Goal: Find contact information: Find contact information

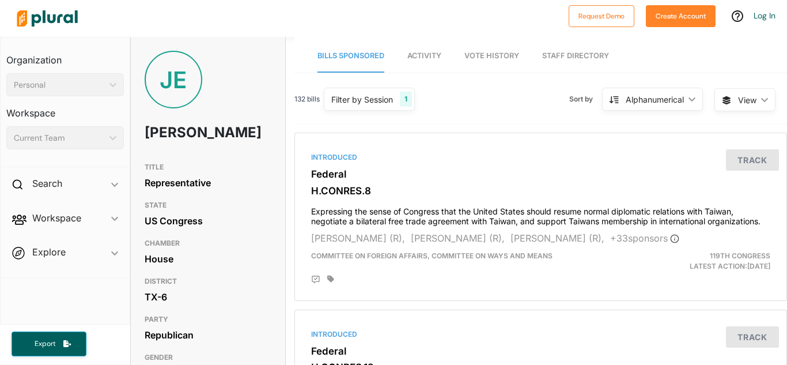
click at [584, 54] on link "Staff Directory" at bounding box center [575, 56] width 67 height 33
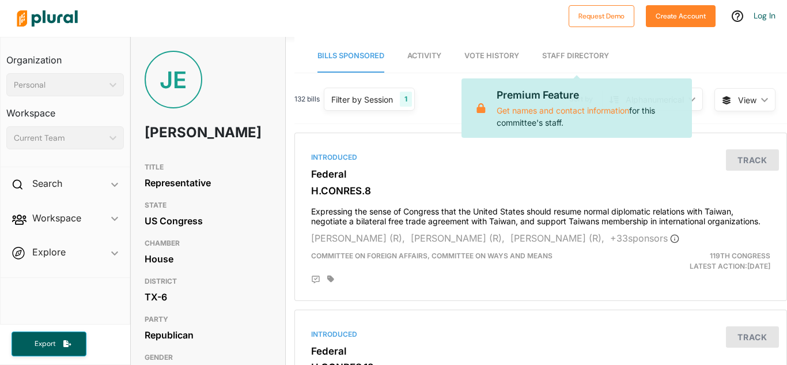
click at [544, 43] on link "Staff Directory" at bounding box center [575, 56] width 67 height 33
click at [112, 138] on polygon at bounding box center [113, 138] width 7 height 4
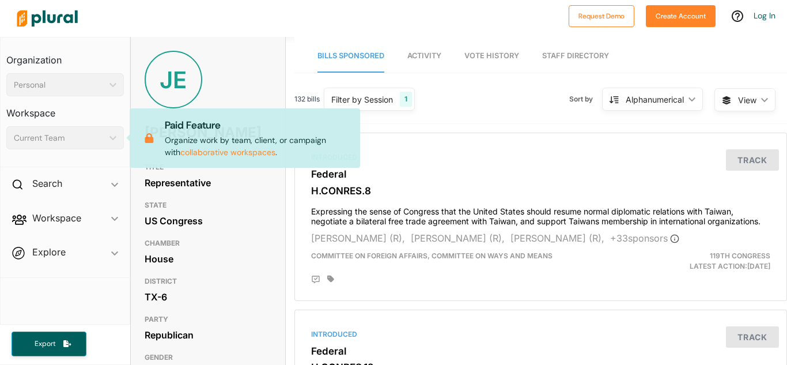
click at [114, 81] on div "Personal ic_keyboard_arrow_down" at bounding box center [65, 84] width 118 height 23
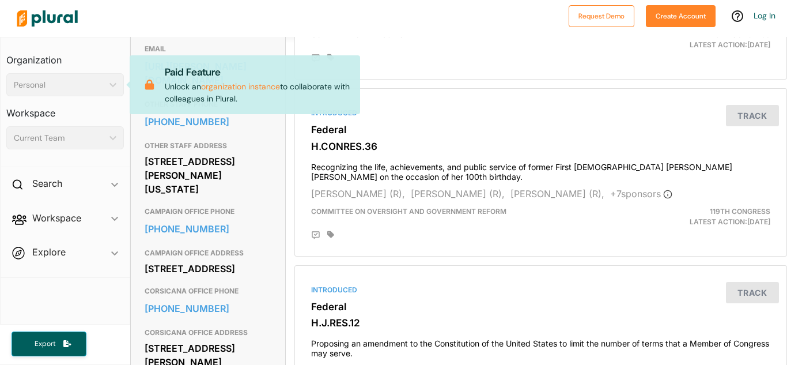
scroll to position [389, 0]
drag, startPoint x: 244, startPoint y: 189, endPoint x: 146, endPoint y: 158, distance: 102.3
click at [146, 158] on div "[STREET_ADDRESS][PERSON_NAME][US_STATE]" at bounding box center [208, 174] width 127 height 45
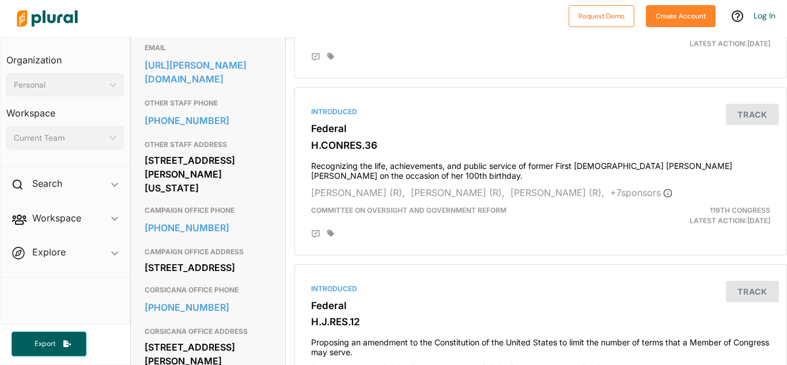
copy div "[STREET_ADDRESS][PERSON_NAME][US_STATE]"
drag, startPoint x: 244, startPoint y: 293, endPoint x: 144, endPoint y: 266, distance: 104.0
click at [145, 266] on div "[STREET_ADDRESS]" at bounding box center [208, 267] width 127 height 17
copy div "[STREET_ADDRESS]"
